Goal: Task Accomplishment & Management: Manage account settings

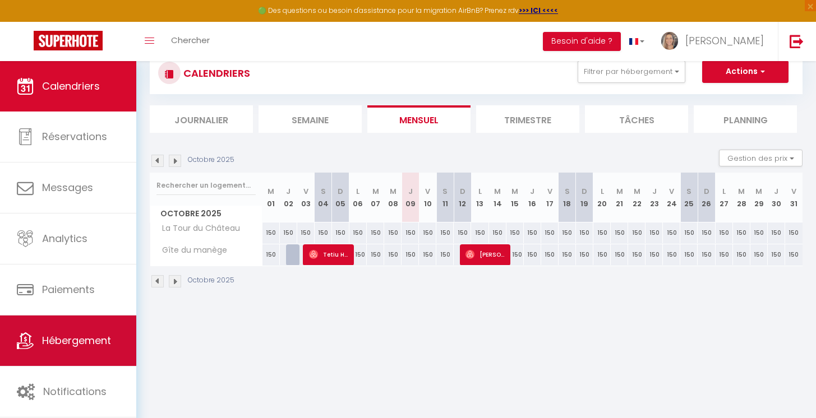
scroll to position [61, 0]
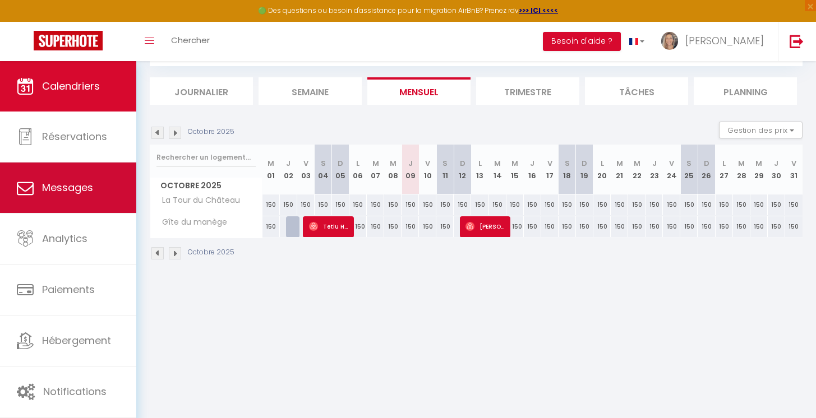
click at [68, 189] on span "Messages" at bounding box center [67, 187] width 51 height 14
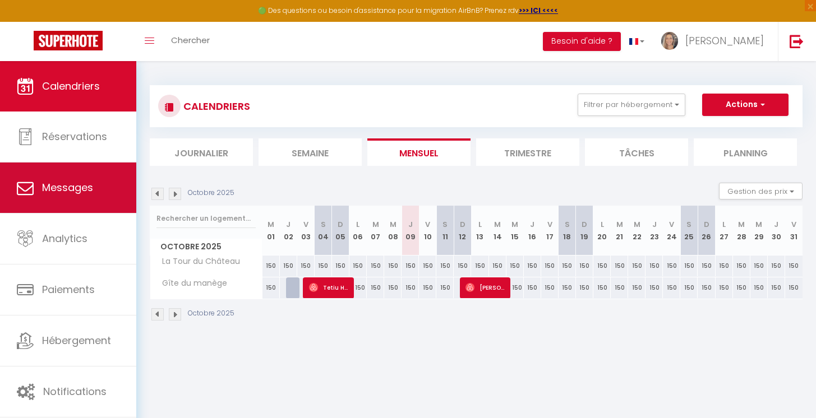
select select "message"
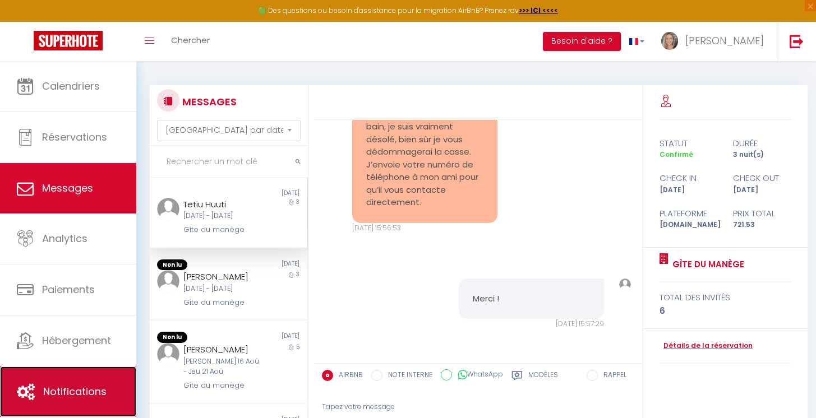
click at [70, 391] on span "Notifications" at bounding box center [74, 392] width 63 height 14
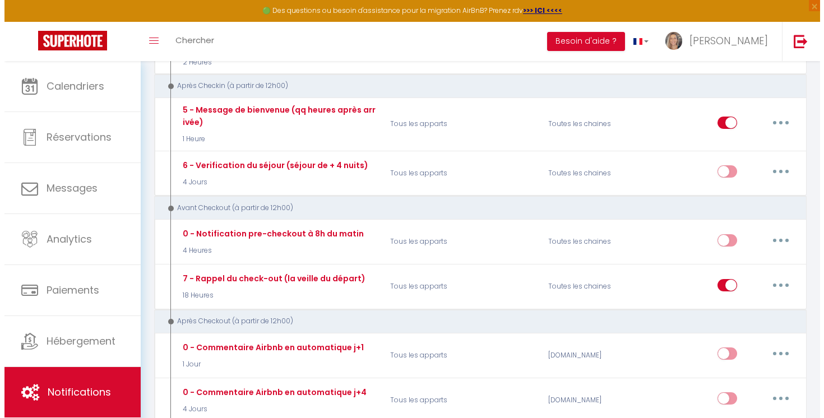
scroll to position [733, 0]
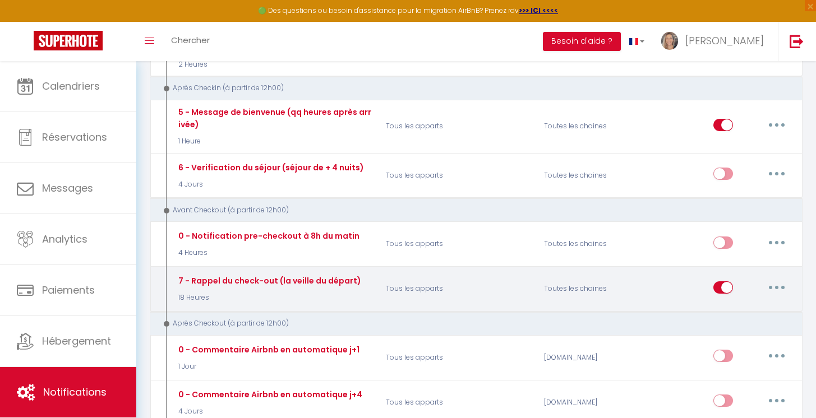
click at [776, 286] on icon "button" at bounding box center [776, 287] width 3 height 3
click at [732, 312] on link "Editer" at bounding box center [747, 312] width 83 height 19
type input "7 - Rappel du check-out (la veille du départ)"
select select "4"
select select "18 Heures"
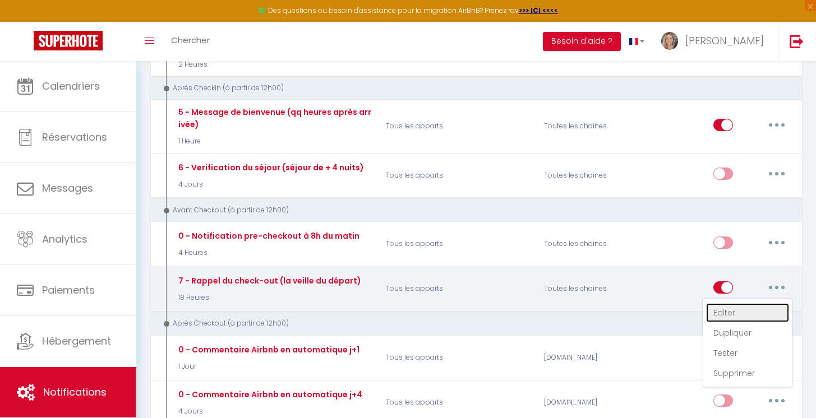
select select "if_booking_is_paid"
checkbox input "true"
checkbox input "false"
radio input "true"
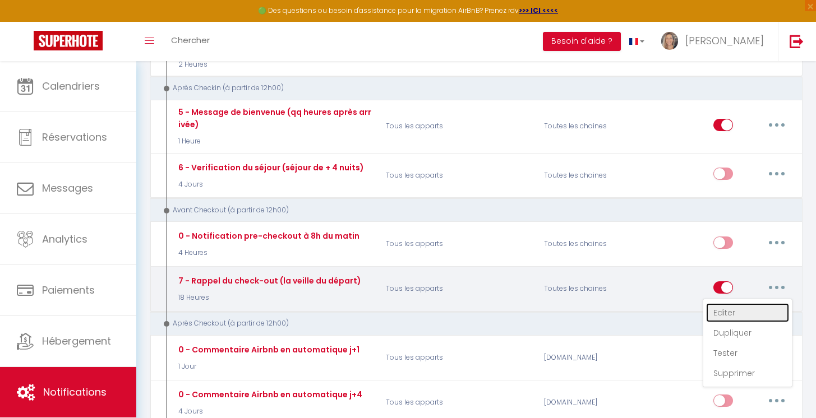
type input "Départ [DATE] - Infos pratiques - [RENTAL:NAME] - [GUEST:FIRST_NAME] [GUEST:NAM…"
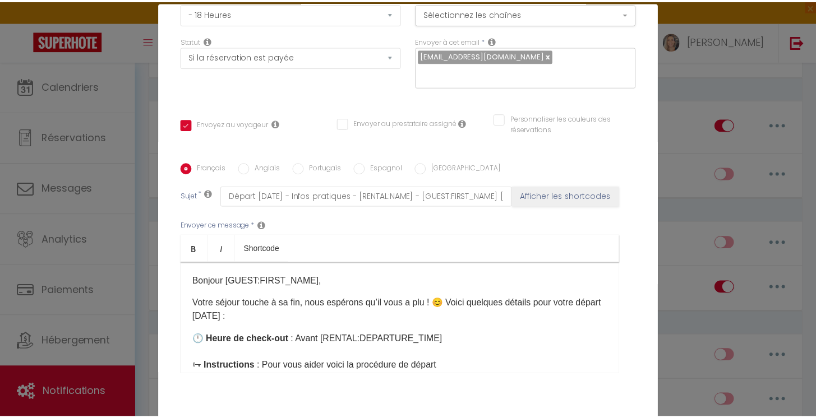
scroll to position [0, 0]
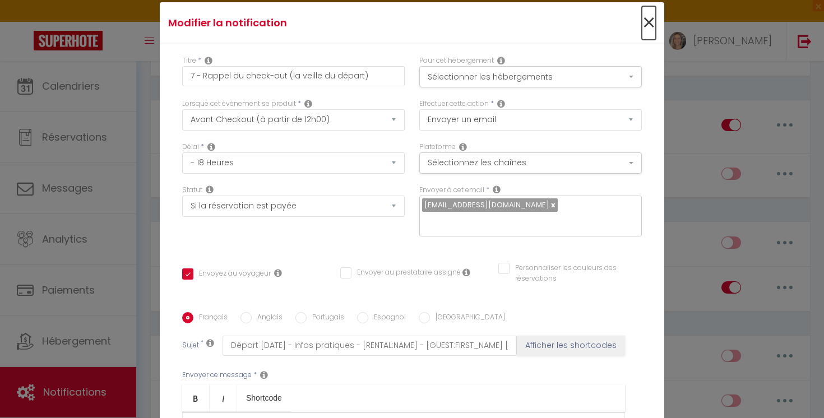
click at [642, 27] on span "×" at bounding box center [649, 23] width 14 height 34
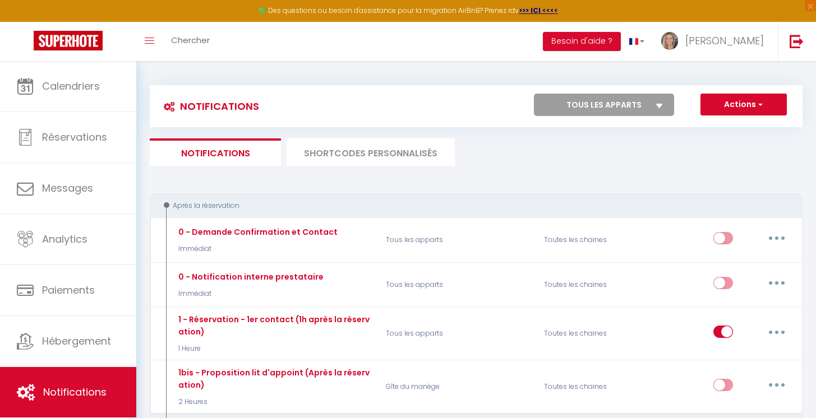
click at [372, 152] on li "SHORTCODES PERSONNALISÉS" at bounding box center [370, 151] width 168 height 27
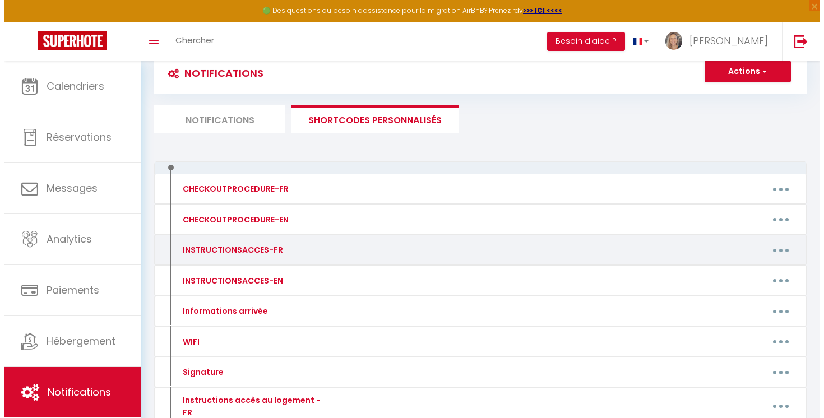
scroll to position [34, 0]
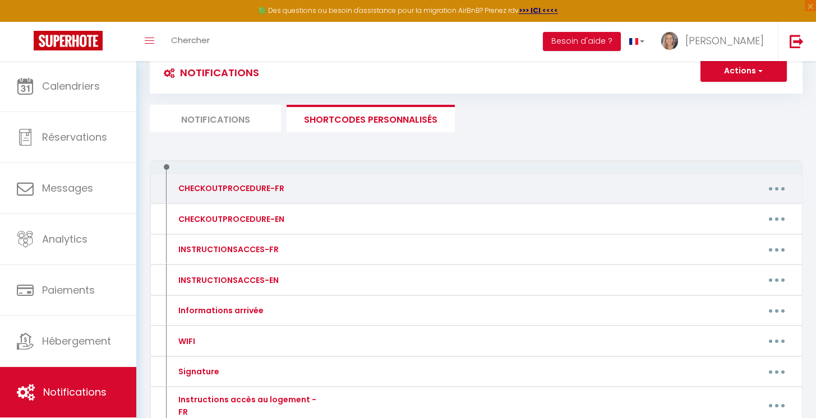
click at [781, 187] on button "button" at bounding box center [776, 188] width 31 height 18
click at [729, 214] on link "Editer" at bounding box center [747, 214] width 83 height 19
type input "CHECKOUTPROCEDURE-FR"
type textarea "✅ Faire la vaisselle et la ranger ✅ Sortir les poubelles ✅ Enlever et plier le …"
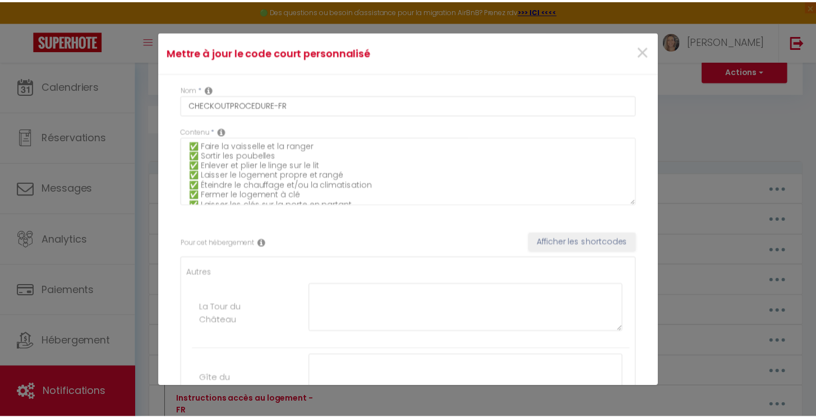
scroll to position [0, 0]
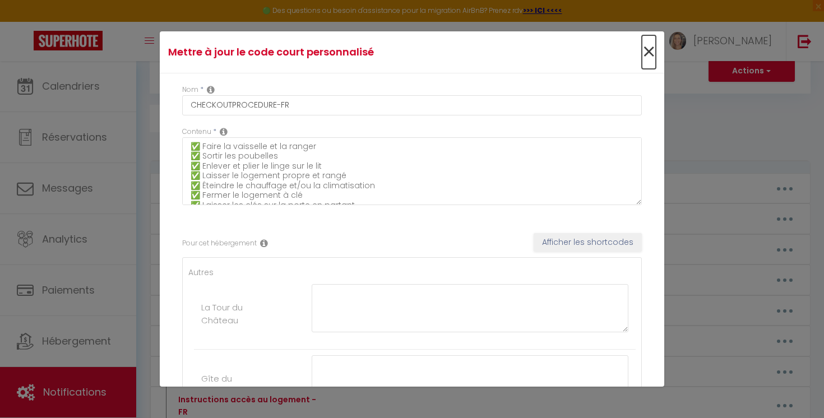
click at [642, 52] on span "×" at bounding box center [649, 52] width 14 height 34
